Goal: Information Seeking & Learning: Learn about a topic

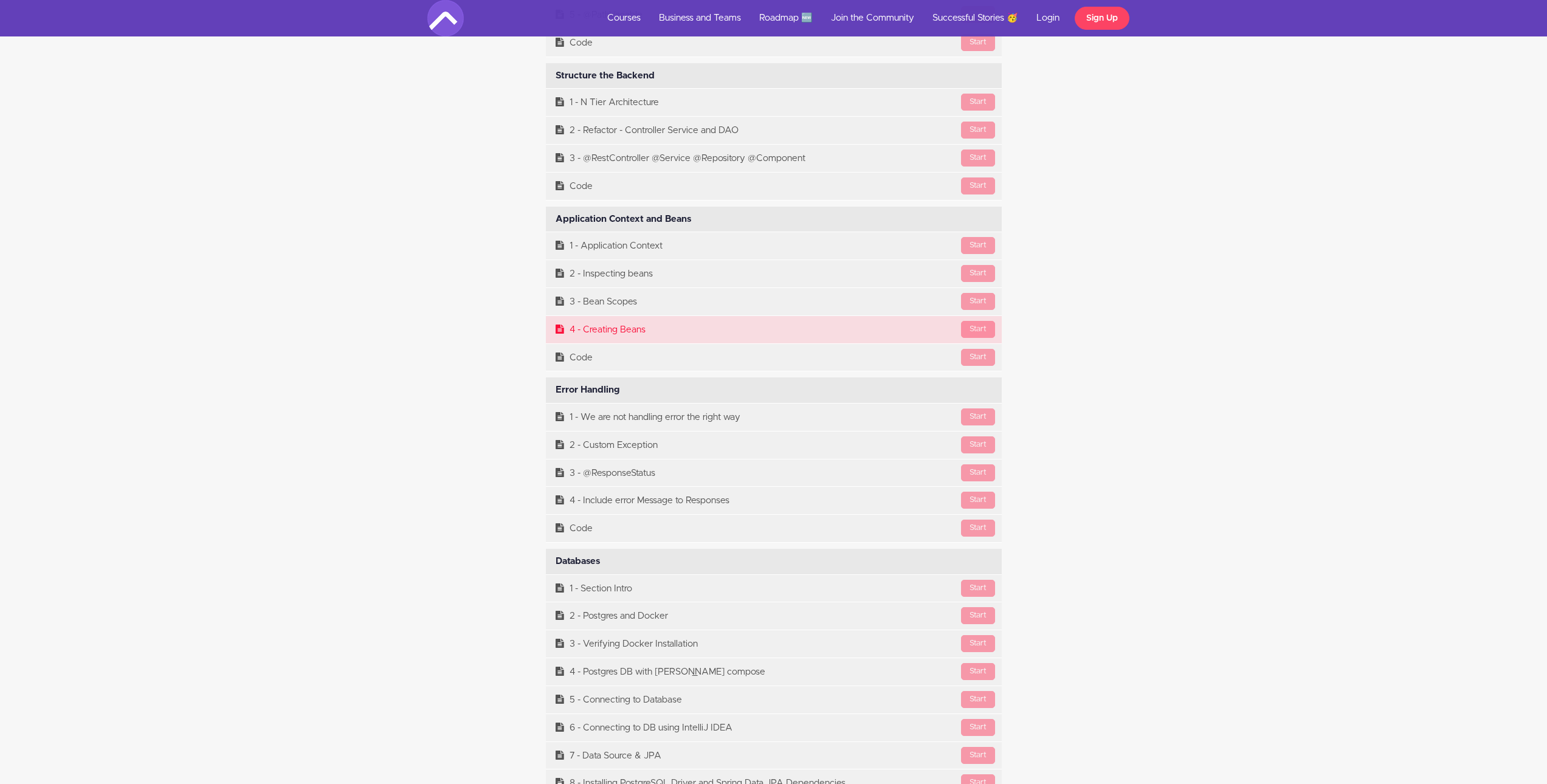
scroll to position [6754, 0]
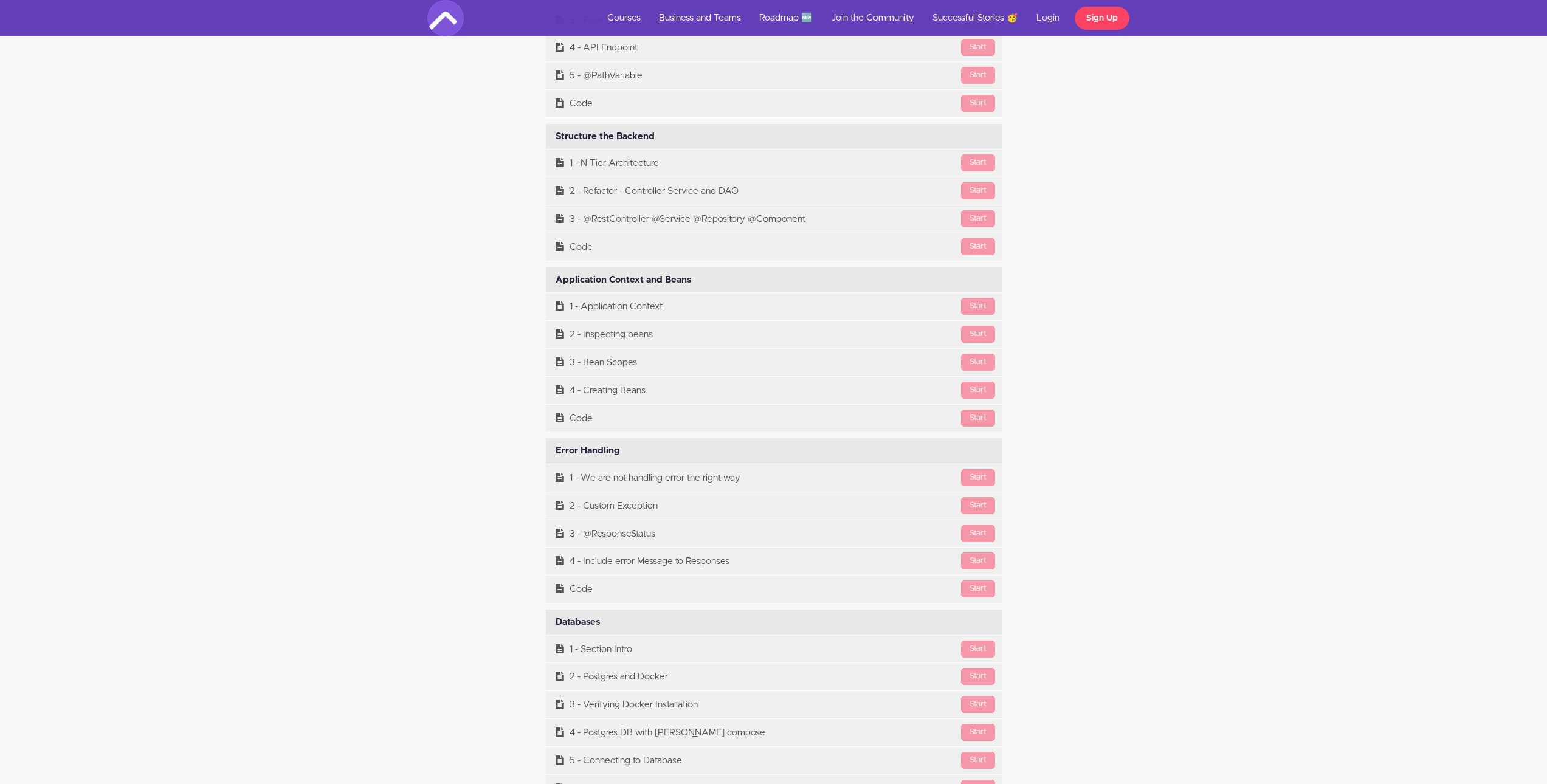
drag, startPoint x: 517, startPoint y: 337, endPoint x: 1063, endPoint y: 337, distance: 546.0
drag, startPoint x: 525, startPoint y: 217, endPoint x: 940, endPoint y: 217, distance: 415.0
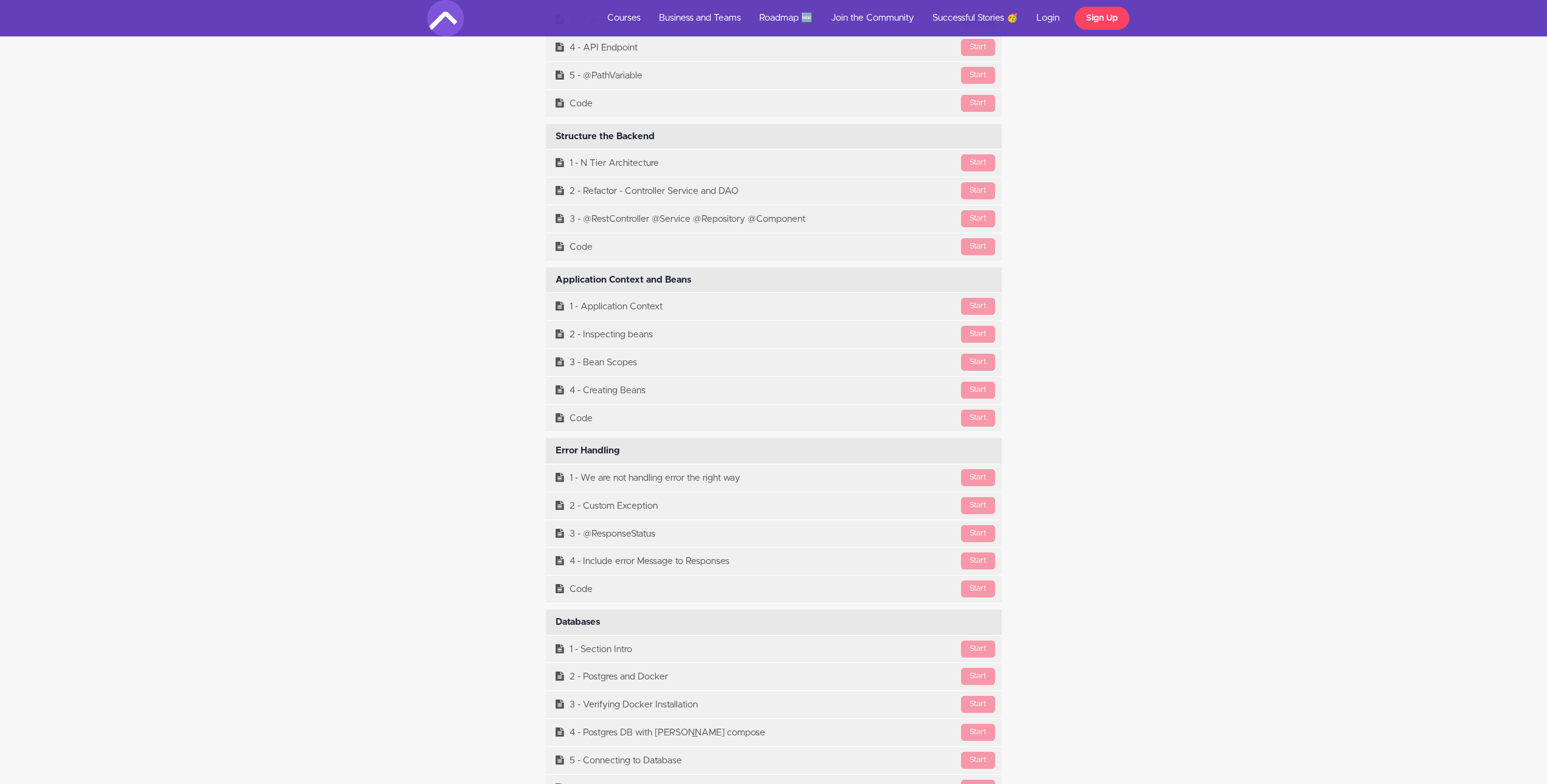
drag, startPoint x: 550, startPoint y: 280, endPoint x: 713, endPoint y: 282, distance: 163.0
click at [713, 282] on div "Application Context and Beans Available in days days after you enroll" at bounding box center [774, 280] width 456 height 26
copy div "Application Context and Beans"
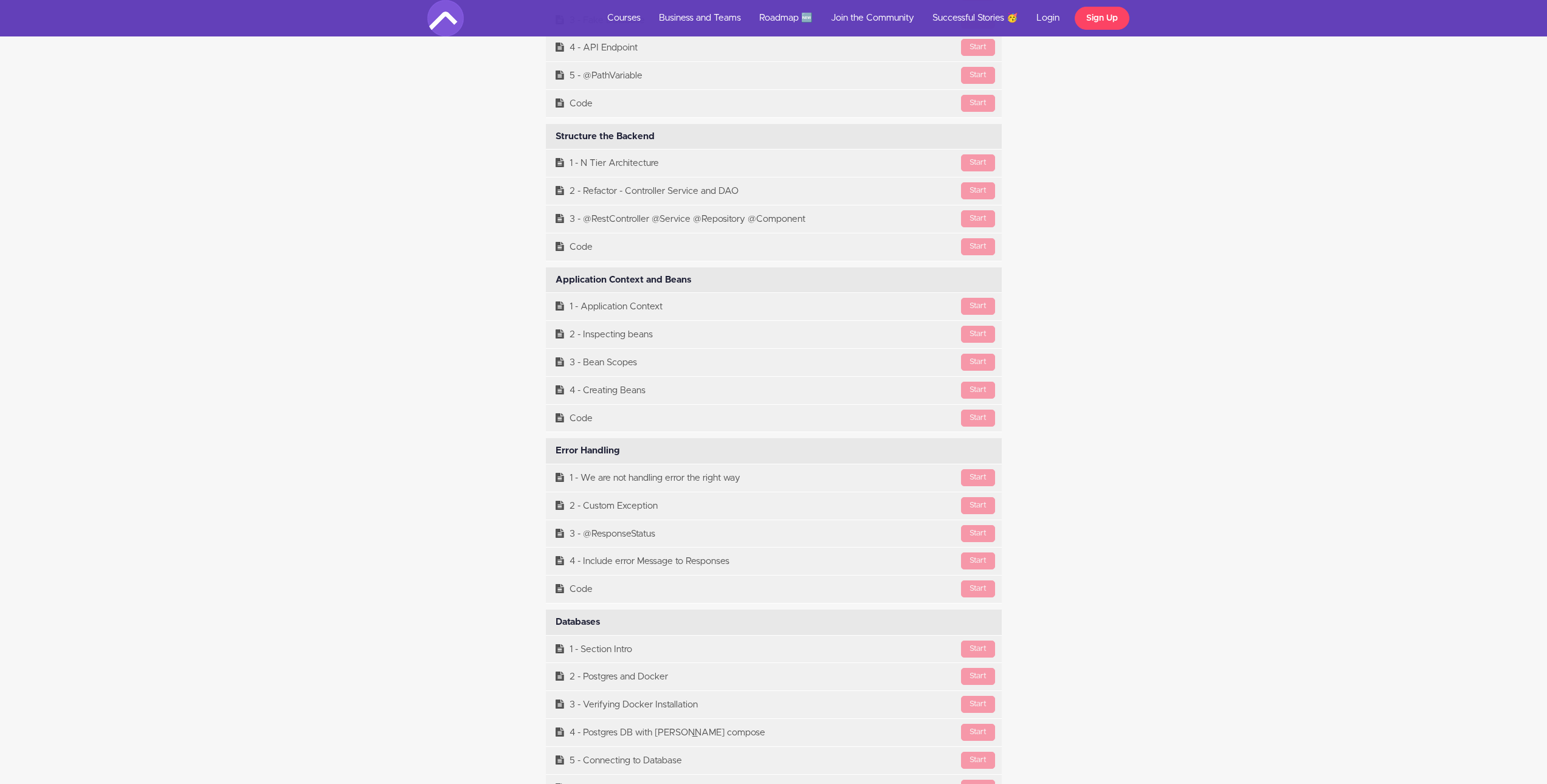
drag, startPoint x: 616, startPoint y: 449, endPoint x: 556, endPoint y: 449, distance: 60.0
click at [556, 449] on div "Error Handling Available in days days after you enroll" at bounding box center [774, 450] width 456 height 26
copy div "Error Handling"
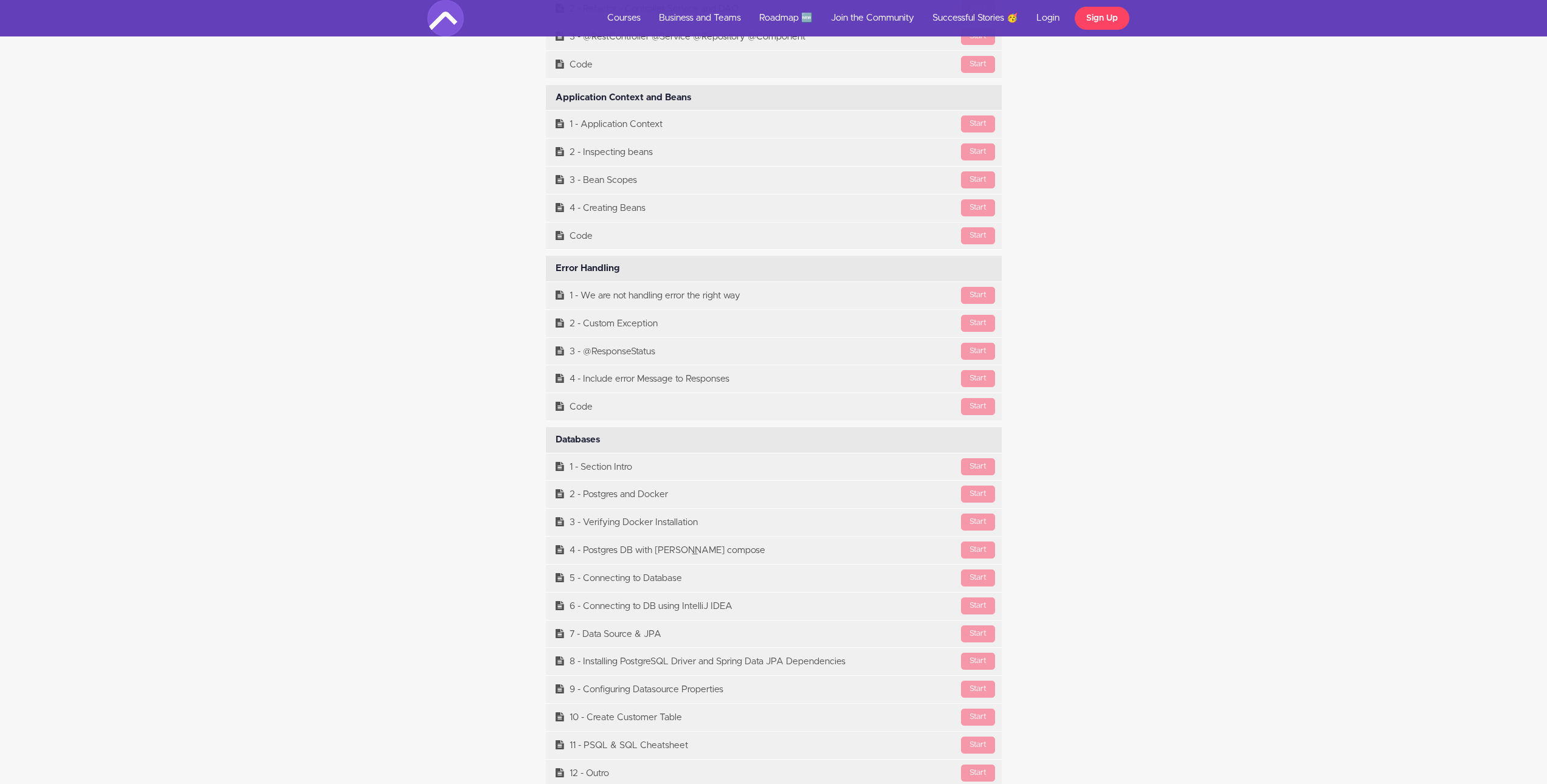
scroll to position [6815, 0]
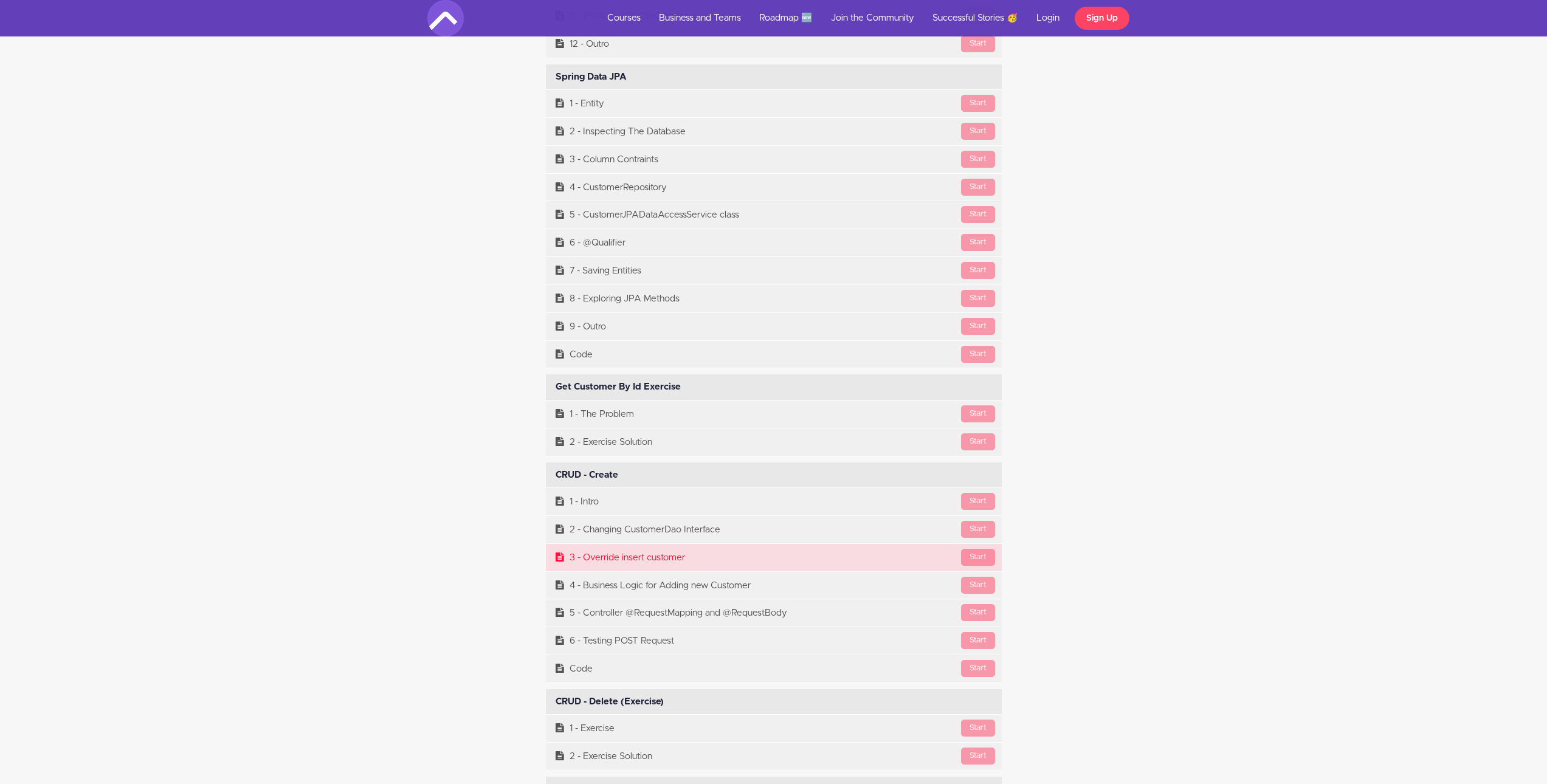
scroll to position [7726, 0]
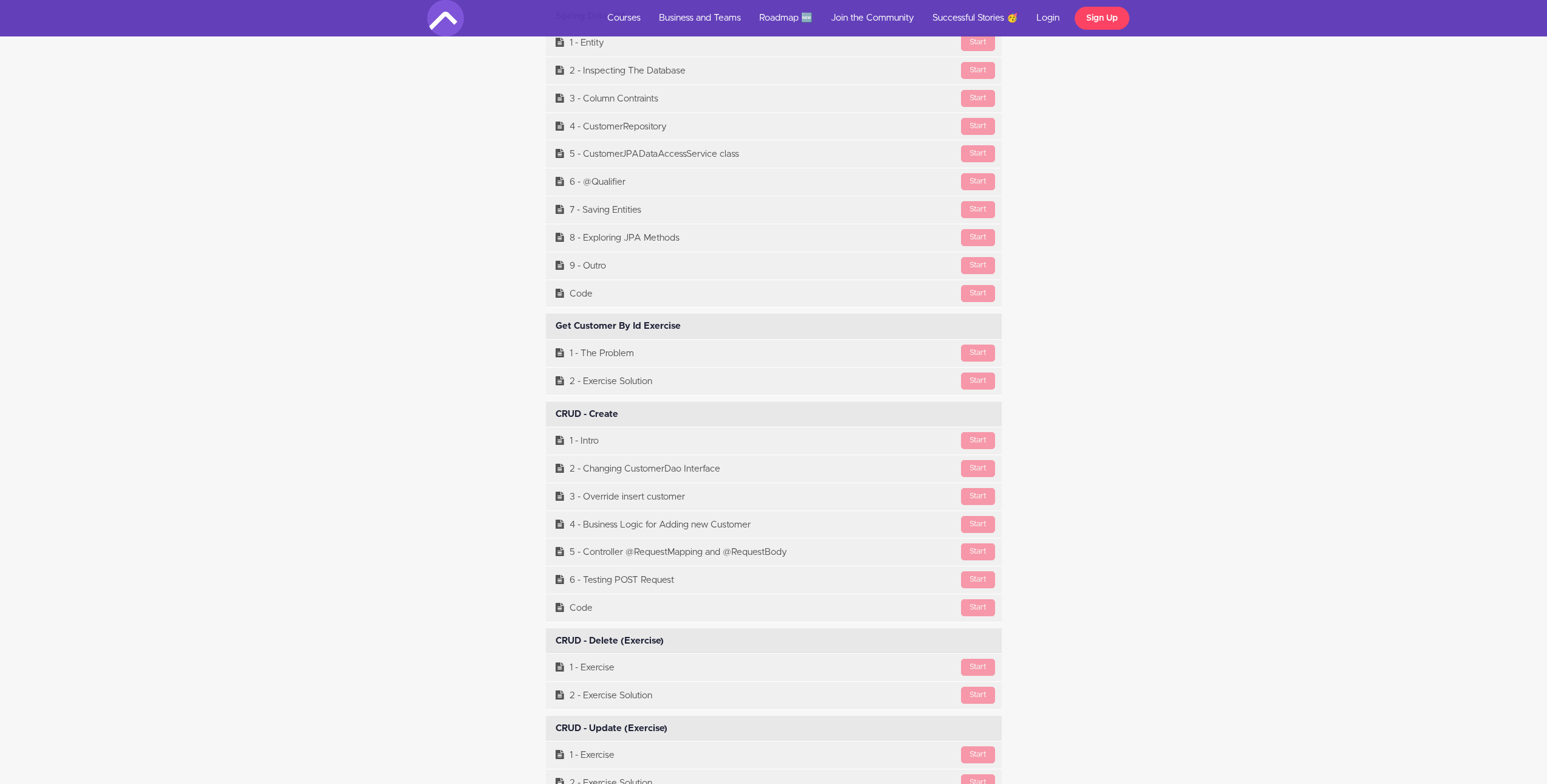
drag, startPoint x: 699, startPoint y: 326, endPoint x: 545, endPoint y: 326, distance: 154.0
click at [545, 326] on div "Get Customer By Id Exercise Available in days days after you enroll" at bounding box center [774, 326] width 456 height 26
drag, startPoint x: 531, startPoint y: 425, endPoint x: 742, endPoint y: 626, distance: 291.4
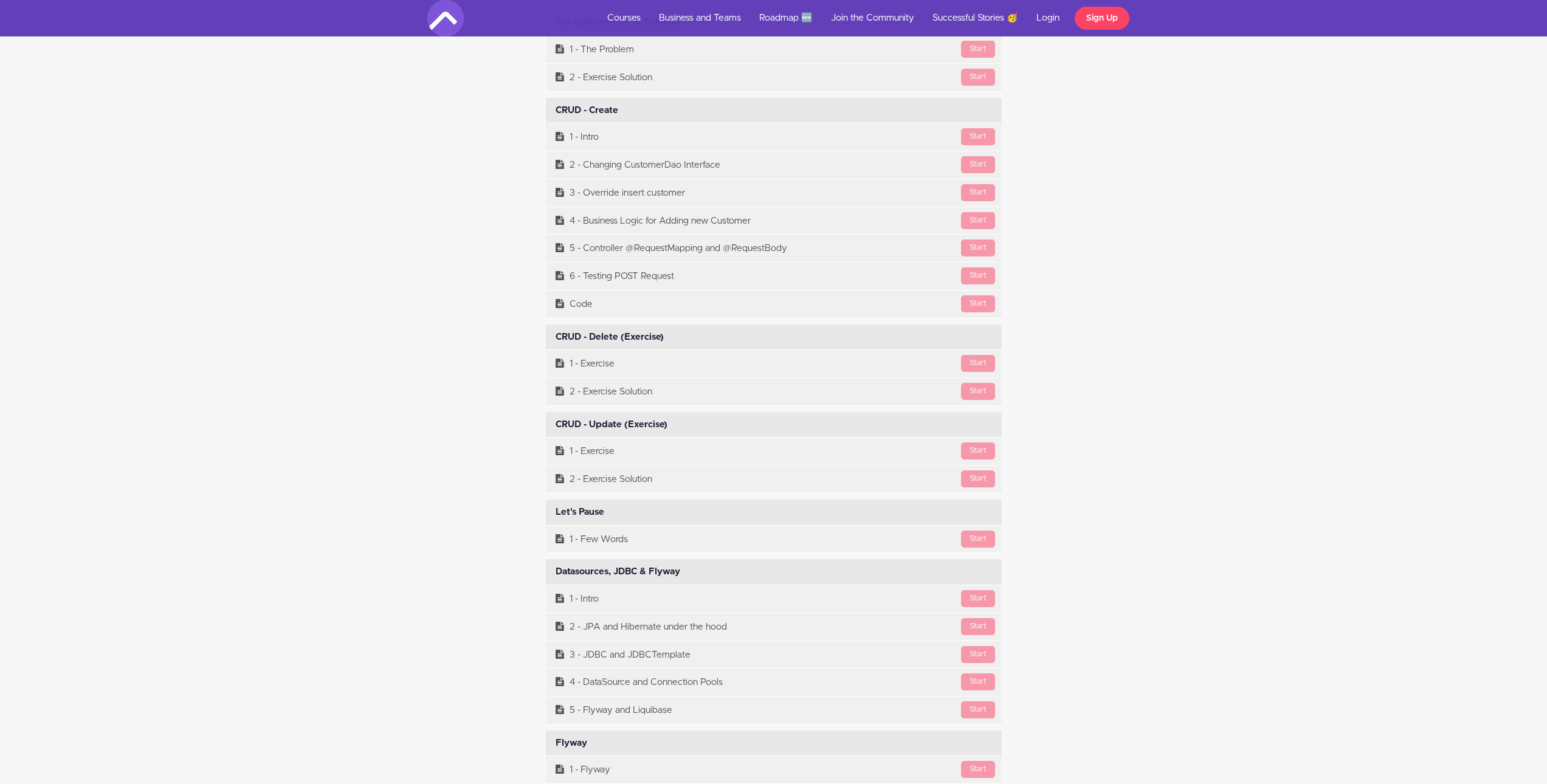
scroll to position [8152, 0]
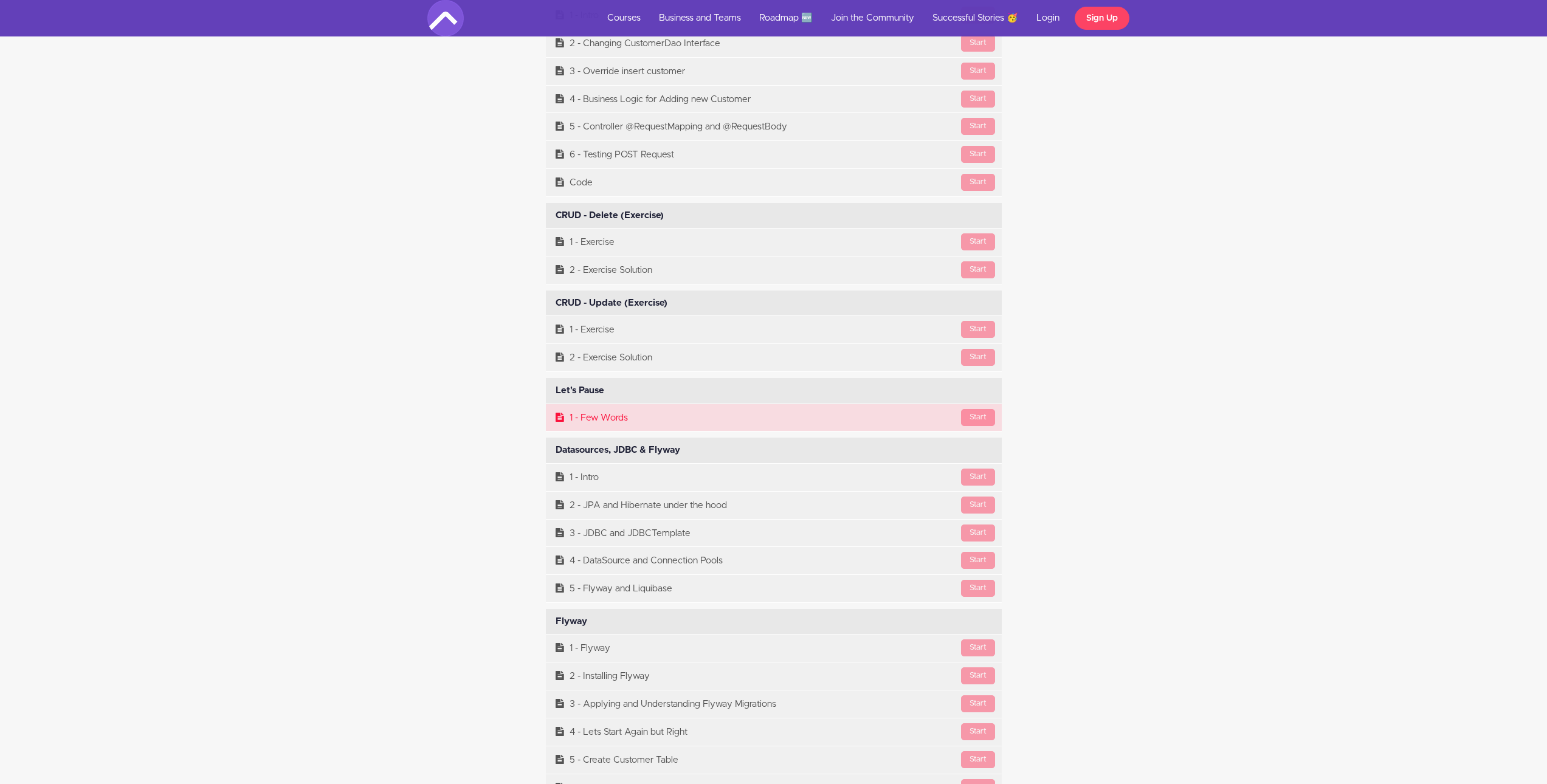
drag, startPoint x: 565, startPoint y: 320, endPoint x: 684, endPoint y: 423, distance: 157.4
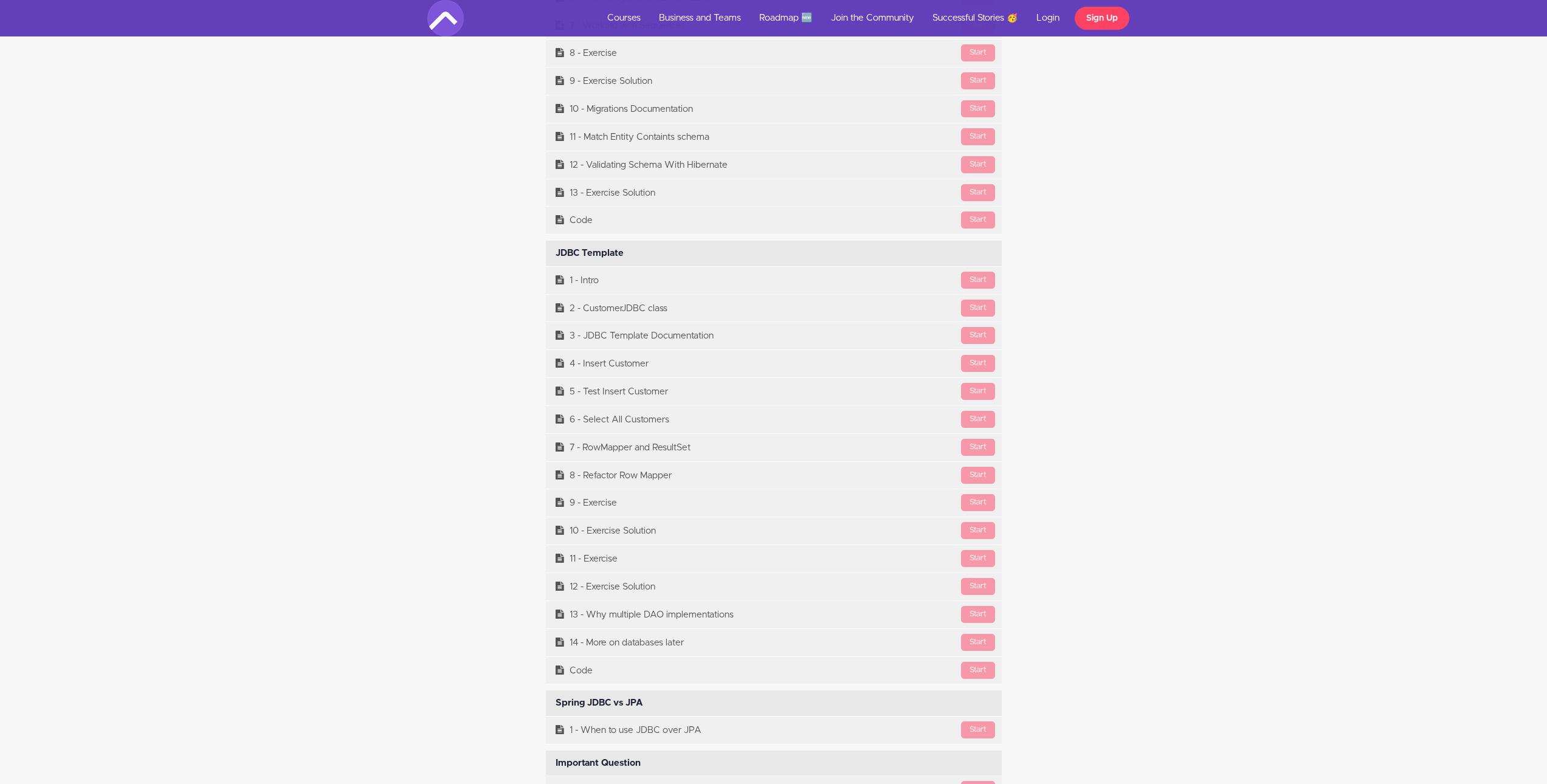
scroll to position [9063, 0]
